Goal: Task Accomplishment & Management: Manage account settings

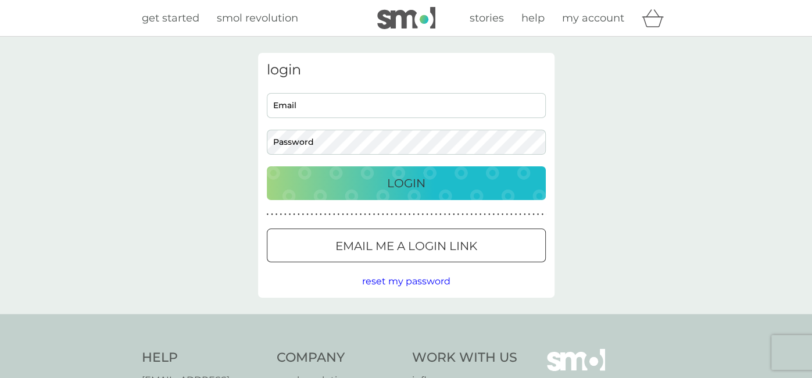
click at [308, 104] on input "Email" at bounding box center [406, 105] width 279 height 25
type input "[EMAIL_ADDRESS][DOMAIN_NAME]"
click at [267, 166] on button "Login" at bounding box center [406, 183] width 279 height 34
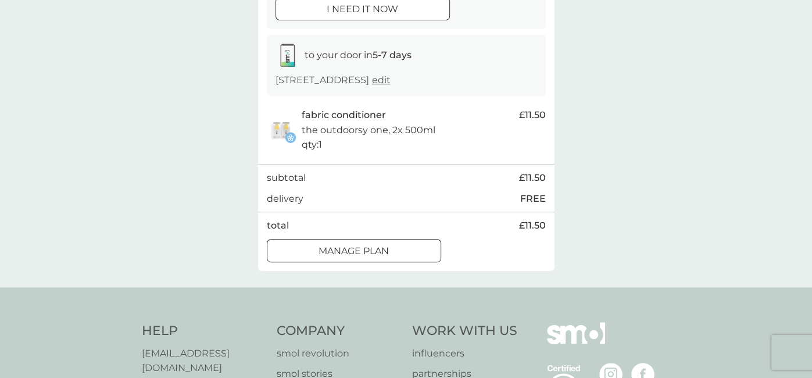
scroll to position [167, 0]
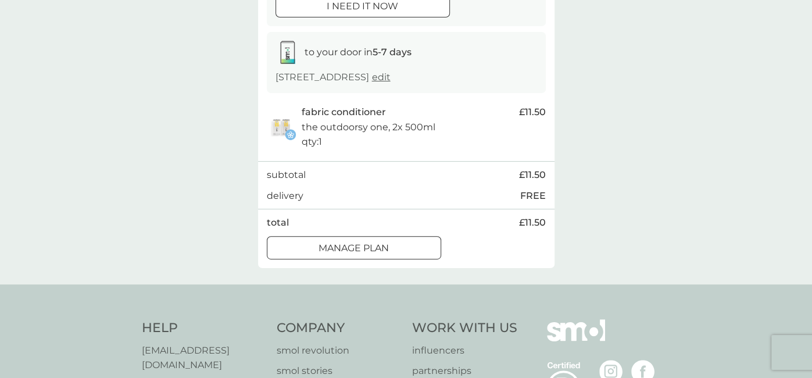
click at [337, 247] on div at bounding box center [339, 246] width 7 height 7
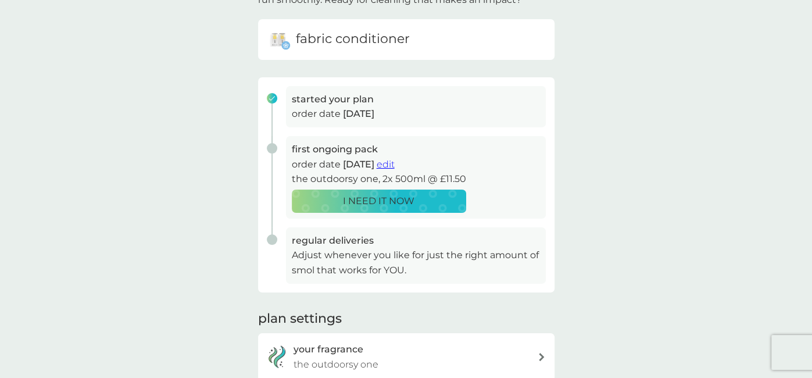
scroll to position [106, 0]
click at [394, 164] on span "edit" at bounding box center [385, 165] width 18 height 11
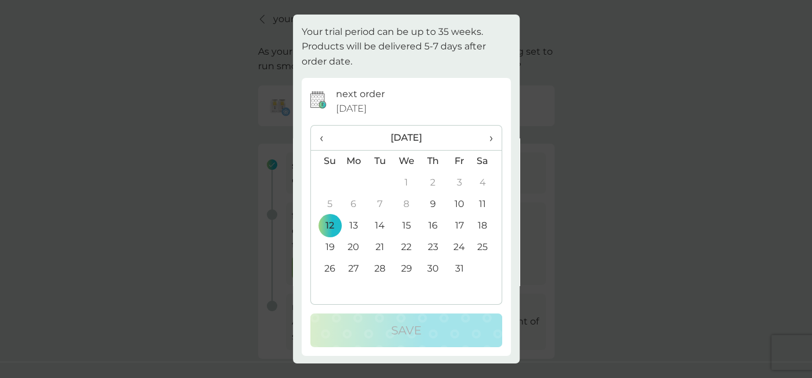
scroll to position [0, 0]
click at [266, 282] on div "extend trial period close Your trial period can be up to 35 weeks. Products wil…" at bounding box center [406, 189] width 812 height 378
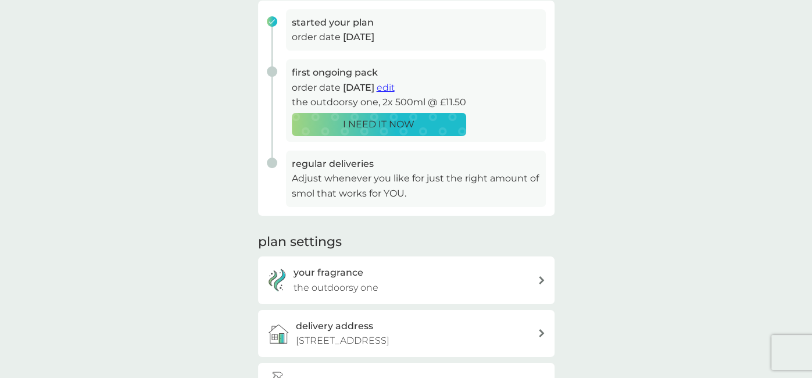
scroll to position [184, 0]
click at [372, 278] on div "your fragrance the outdoorsy one" at bounding box center [415, 280] width 244 height 30
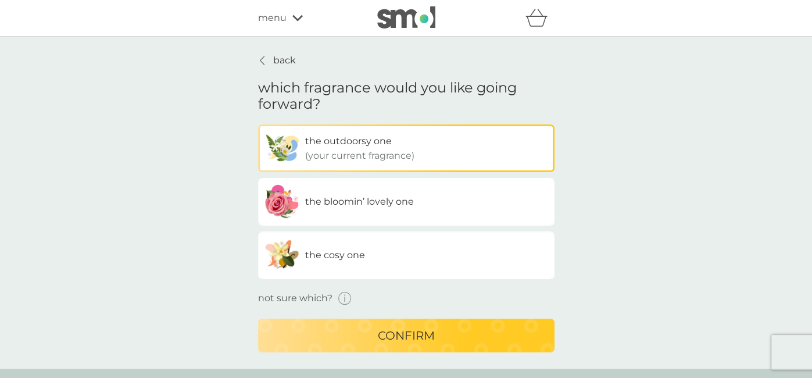
click at [356, 335] on div "confirm" at bounding box center [406, 335] width 273 height 19
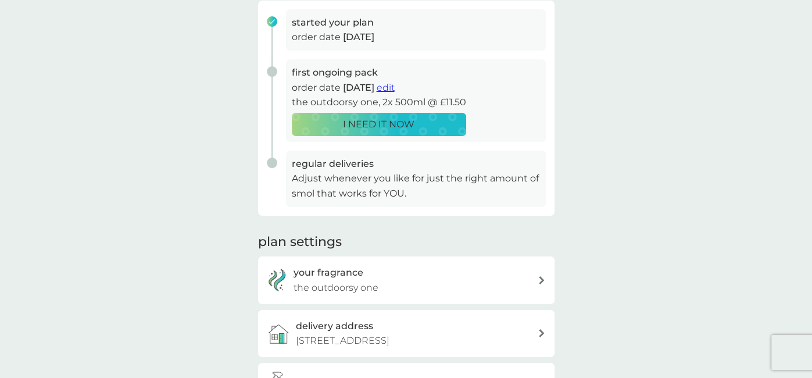
scroll to position [178, 0]
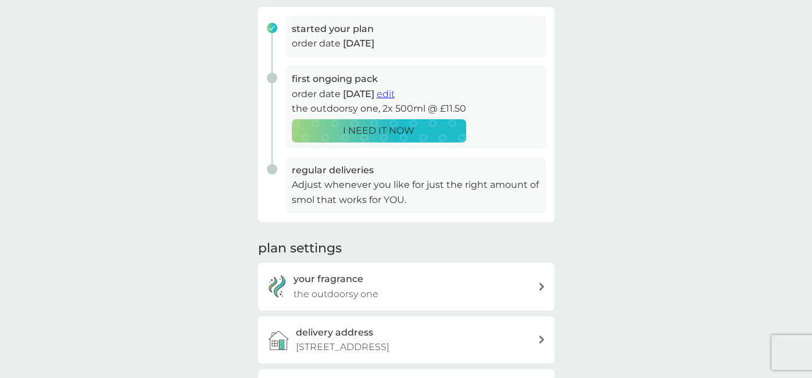
click at [394, 93] on span "edit" at bounding box center [385, 93] width 18 height 11
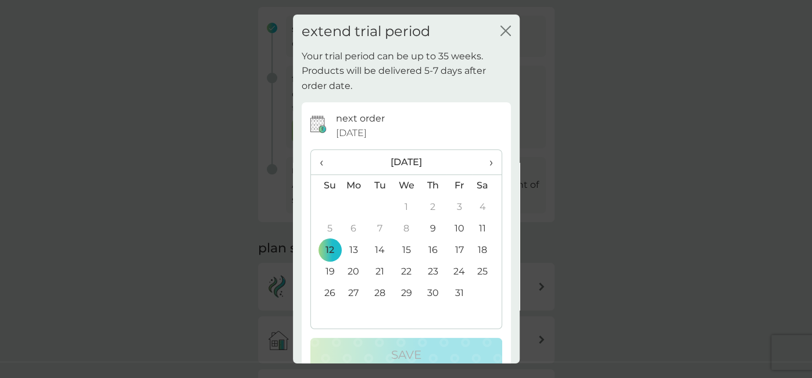
click at [452, 270] on td "24" at bounding box center [459, 271] width 26 height 21
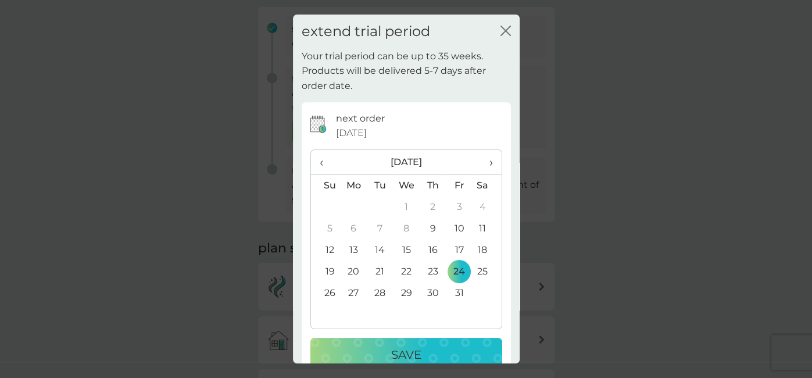
click at [404, 354] on p "Save" at bounding box center [406, 354] width 30 height 19
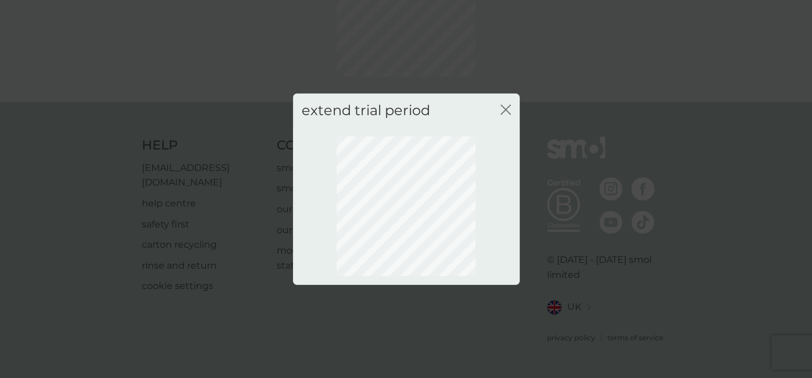
scroll to position [110, 0]
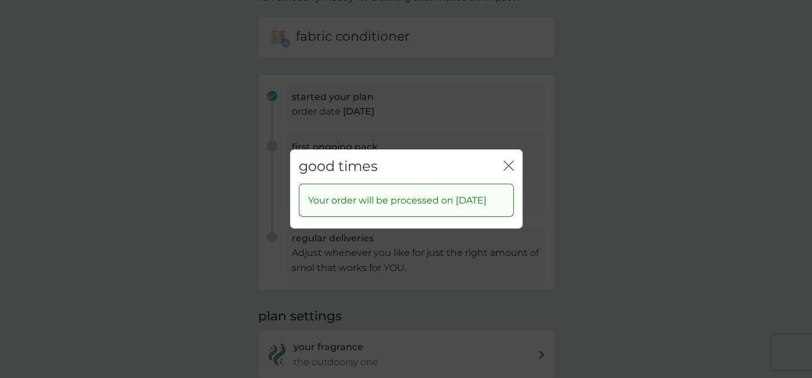
click at [504, 161] on icon "close" at bounding box center [506, 165] width 5 height 9
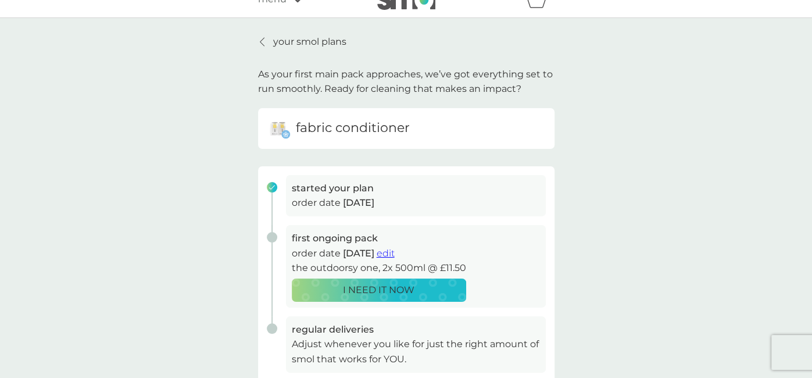
scroll to position [0, 0]
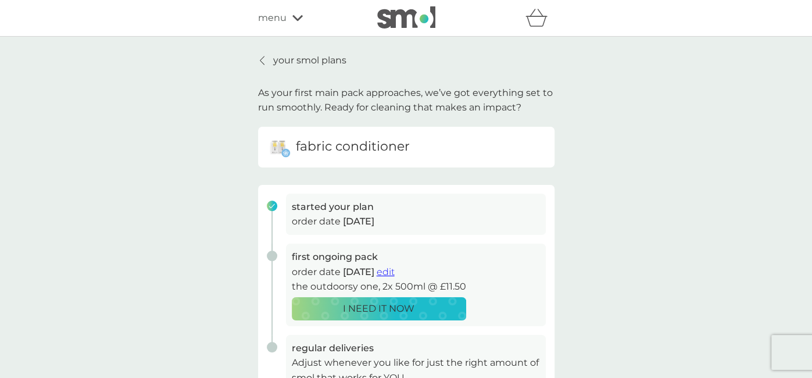
click at [270, 56] on link "your smol plans" at bounding box center [302, 60] width 88 height 15
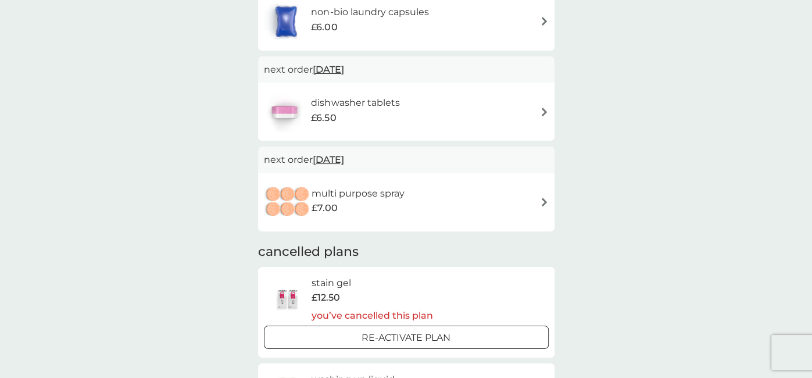
scroll to position [356, 0]
click at [344, 163] on span "24 Nov 2025" at bounding box center [328, 159] width 31 height 23
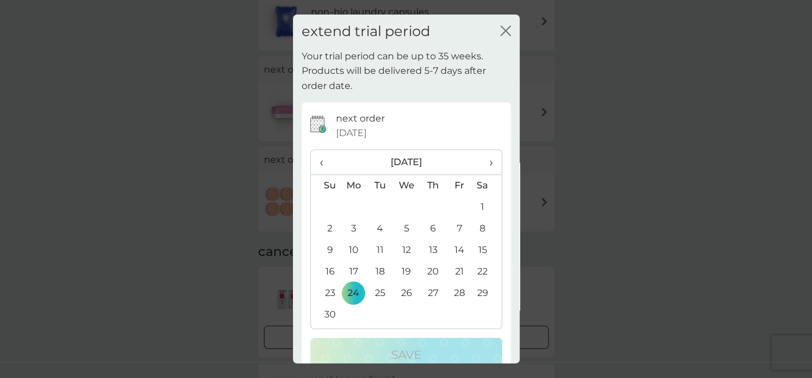
click at [662, 240] on div "extend trial period close Your trial period can be up to 35 weeks. Products wil…" at bounding box center [406, 189] width 812 height 378
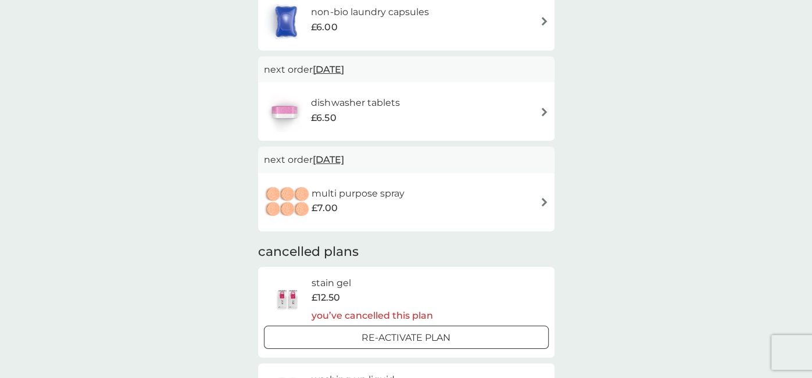
click at [581, 182] on div "combine your upcoming orders in one boxed delivery create my box find out more …" at bounding box center [406, 75] width 812 height 789
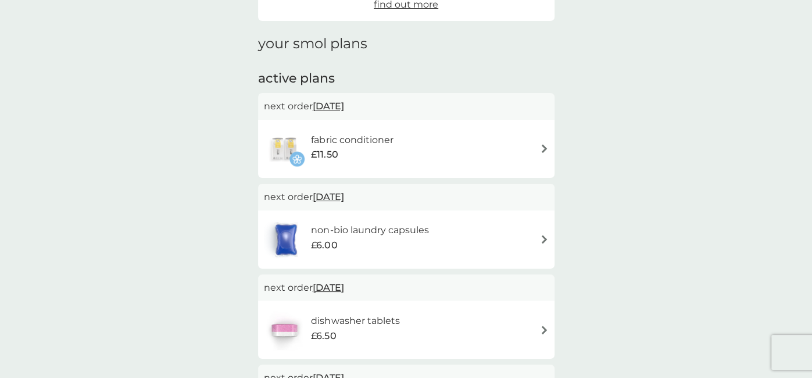
scroll to position [142, 0]
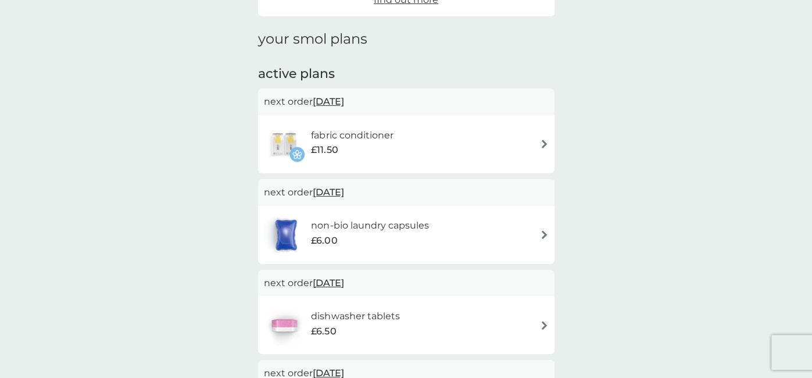
click at [544, 137] on div "fabric conditioner £11.50" at bounding box center [406, 144] width 285 height 41
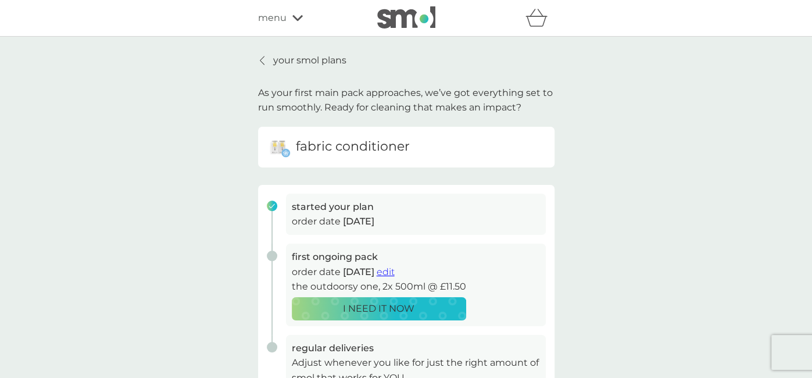
click at [298, 62] on p "your smol plans" at bounding box center [309, 60] width 73 height 15
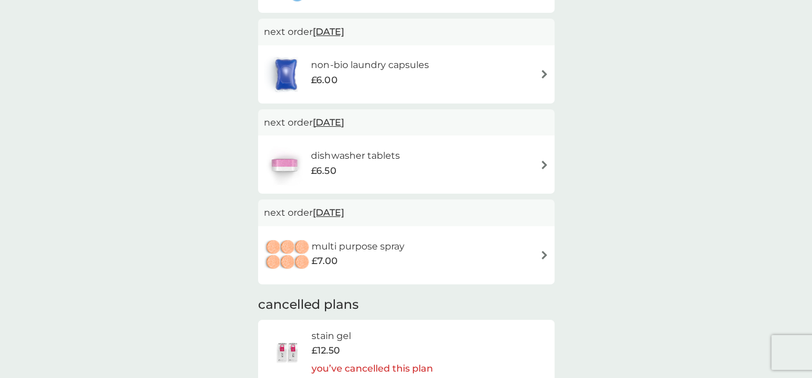
scroll to position [307, 0]
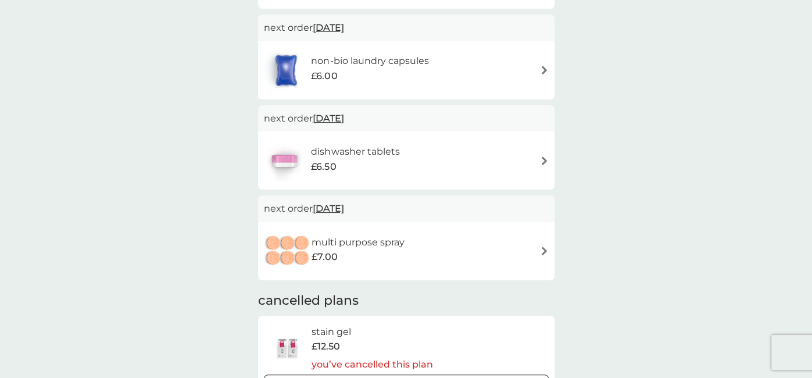
click at [379, 249] on div "£7.00" at bounding box center [357, 256] width 93 height 15
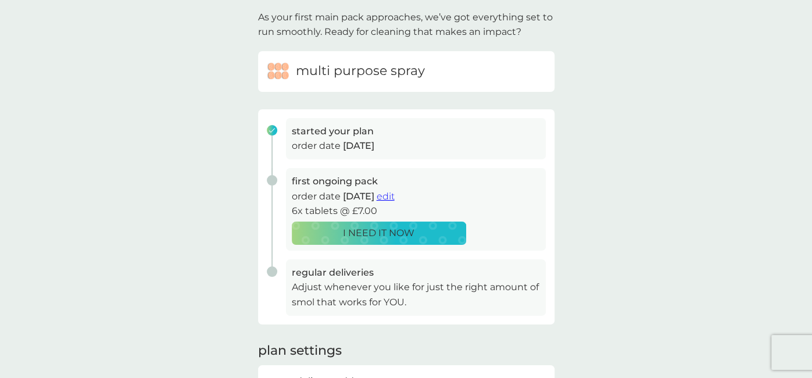
scroll to position [67, 0]
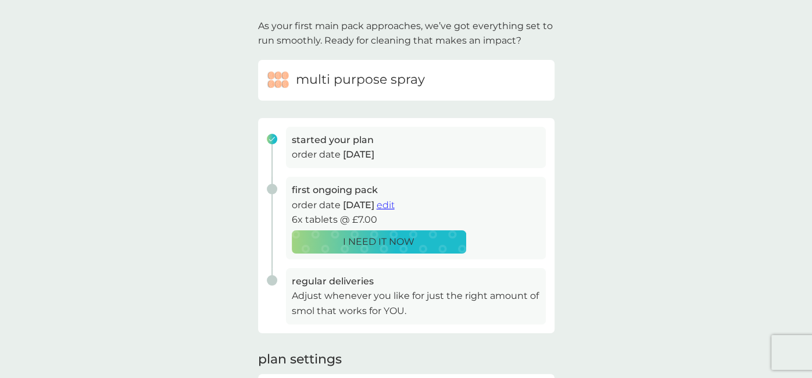
click at [394, 205] on span "edit" at bounding box center [385, 204] width 18 height 11
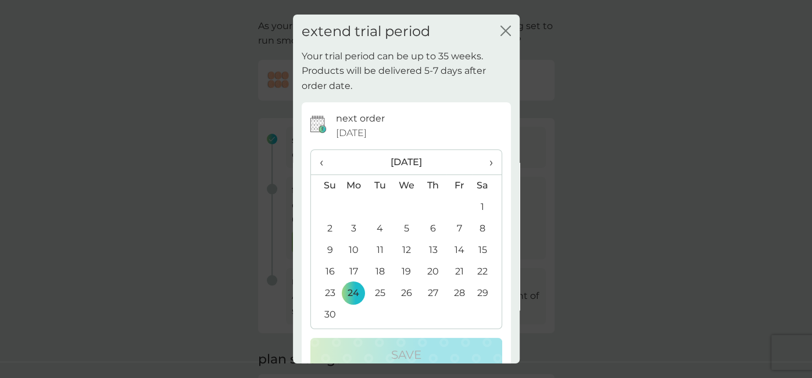
click at [402, 229] on td "5" at bounding box center [406, 228] width 27 height 21
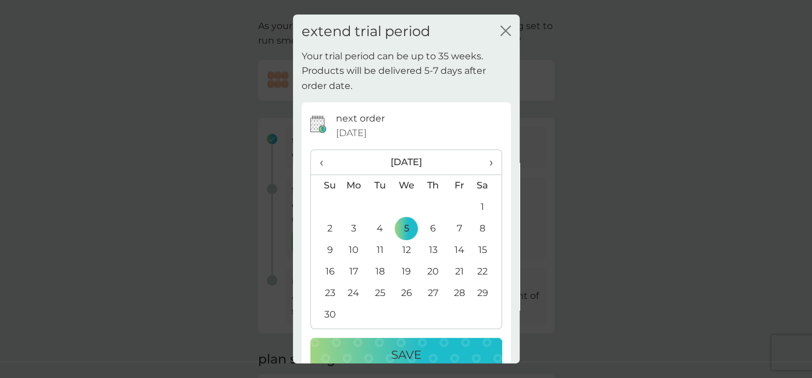
scroll to position [24, 0]
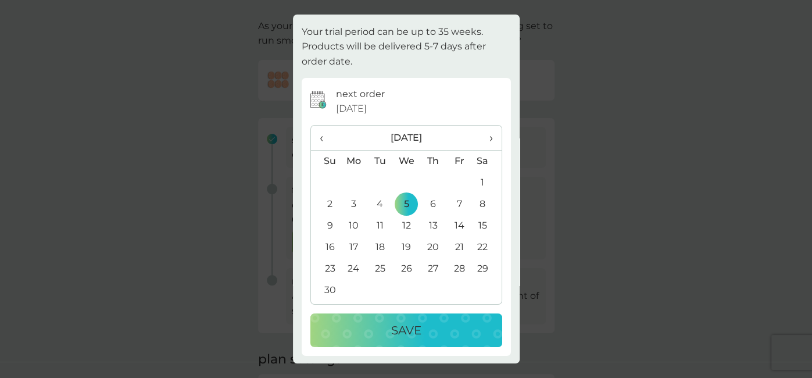
click at [390, 318] on button "Save" at bounding box center [406, 330] width 192 height 34
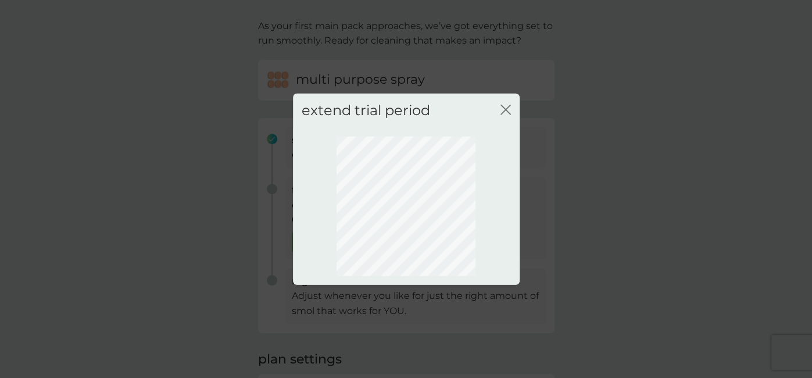
scroll to position [0, 0]
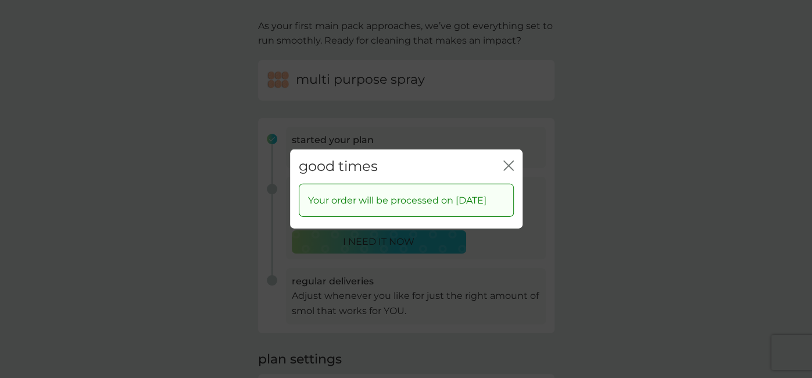
click at [508, 149] on div "good times close" at bounding box center [406, 166] width 232 height 34
click at [507, 160] on icon "close" at bounding box center [508, 165] width 10 height 10
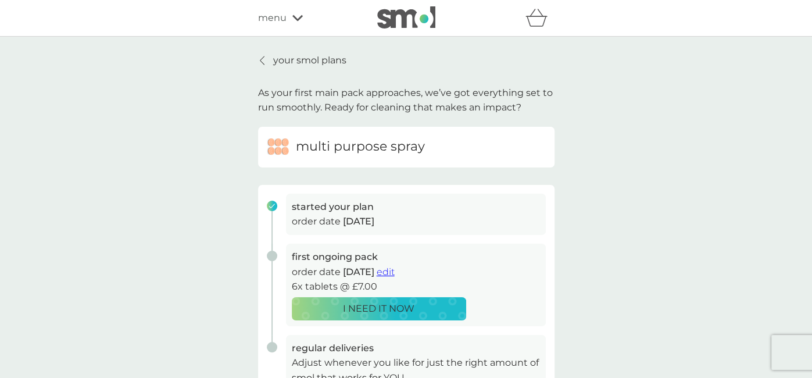
click at [271, 6] on div "refer a friend & you BOTH save smol impact smol shop your smol plans your upcom…" at bounding box center [406, 17] width 296 height 23
click at [274, 20] on span "menu" at bounding box center [272, 17] width 28 height 15
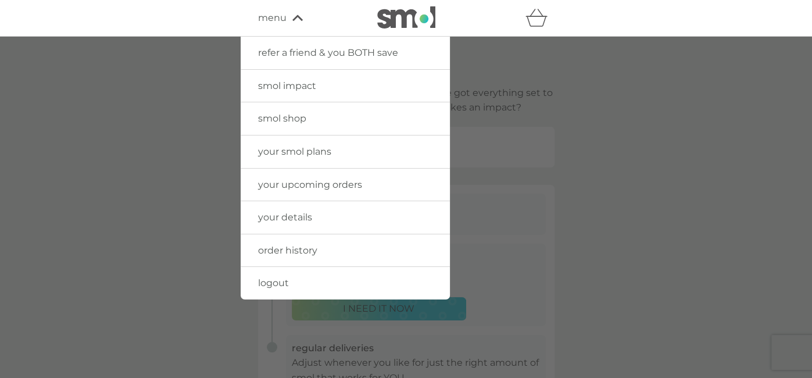
click at [260, 285] on span "logout" at bounding box center [273, 282] width 31 height 11
